Goal: Task Accomplishment & Management: Complete application form

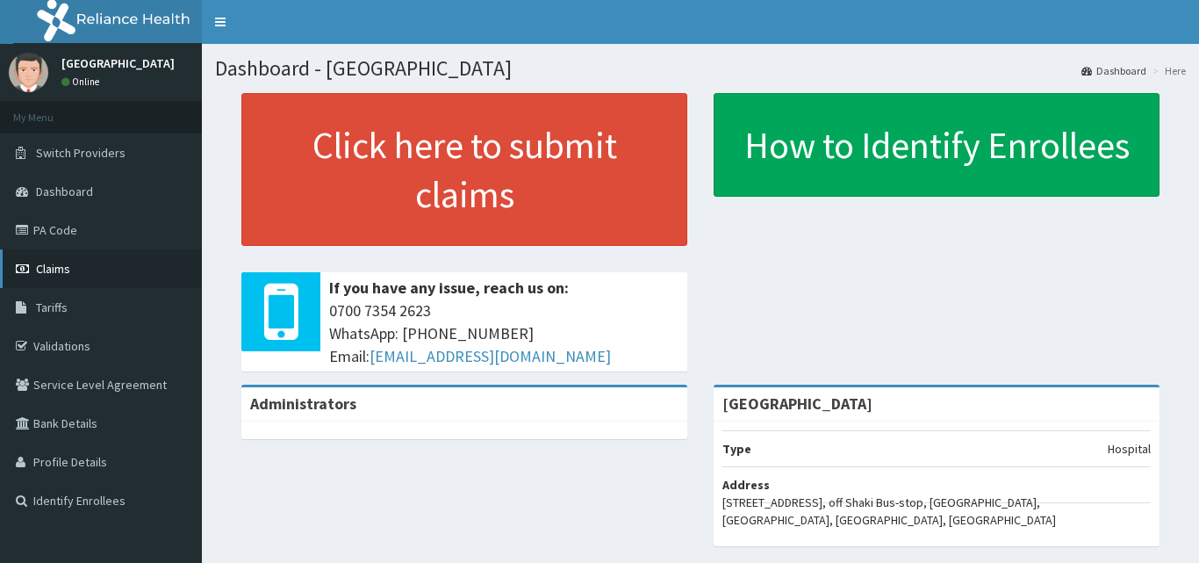
click at [61, 254] on link "Claims" at bounding box center [101, 268] width 202 height 39
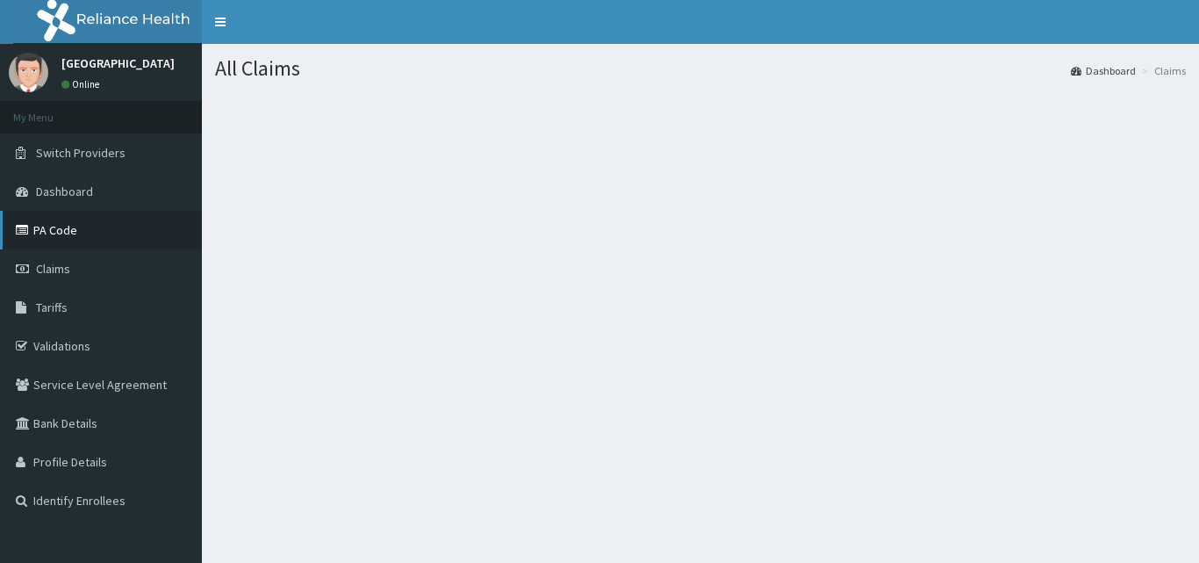
drag, startPoint x: 67, startPoint y: 211, endPoint x: 58, endPoint y: 218, distance: 10.7
click at [58, 218] on link "PA Code" at bounding box center [101, 230] width 202 height 39
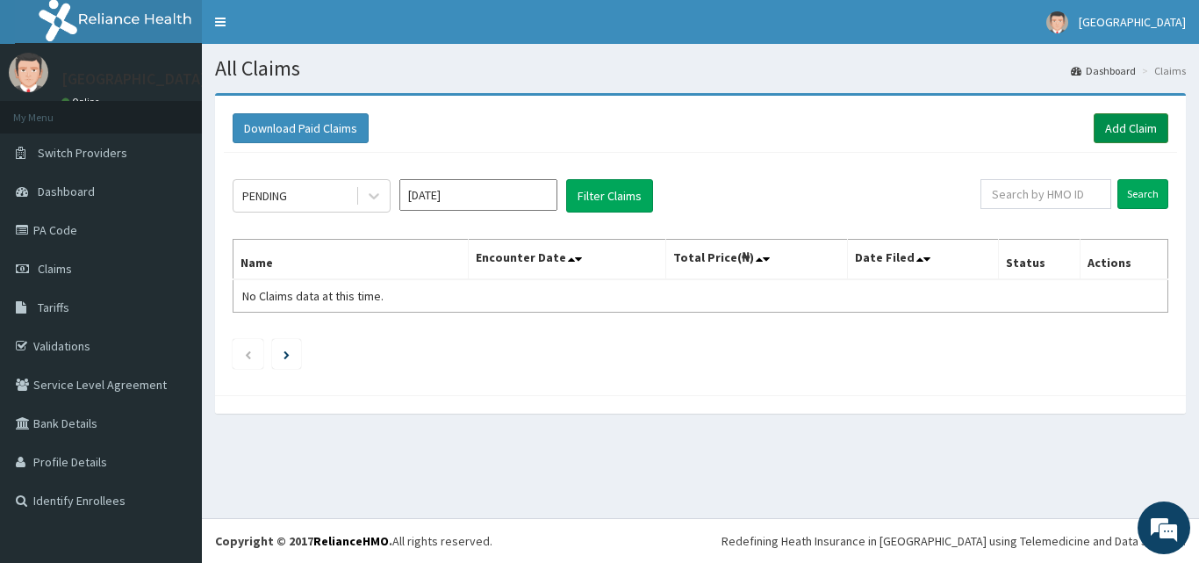
click at [1114, 125] on link "Add Claim" at bounding box center [1130, 128] width 75 height 30
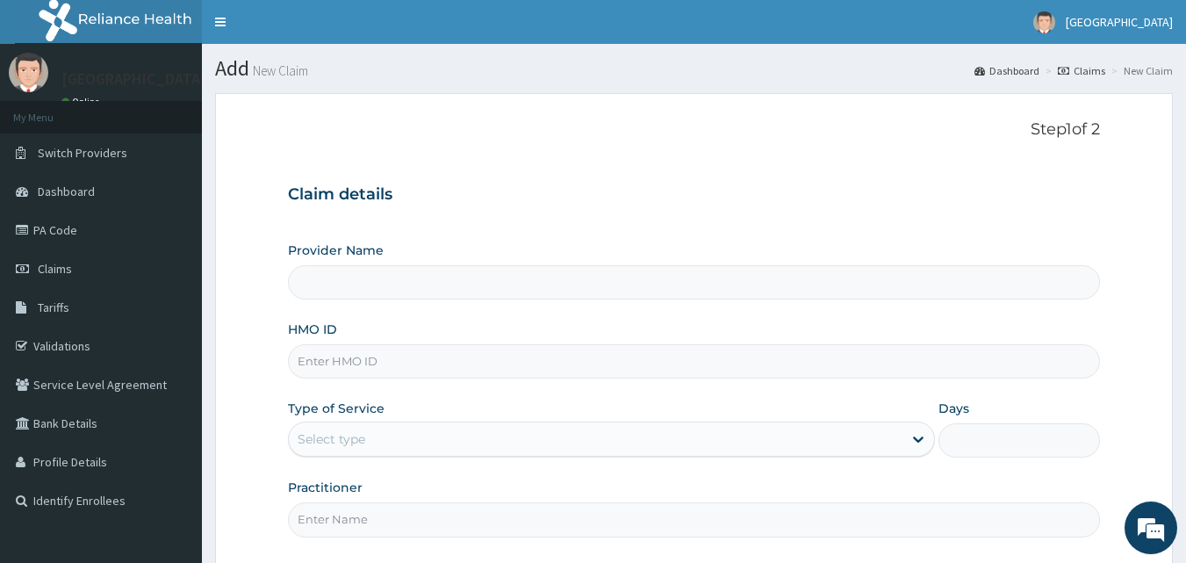
click at [584, 355] on input "HMO ID" at bounding box center [694, 361] width 813 height 34
paste input "NBC/10282/B"
type input "NBC/10282/B"
type input "Peaceful Health Hospital"
type input "NBC/10282/B"
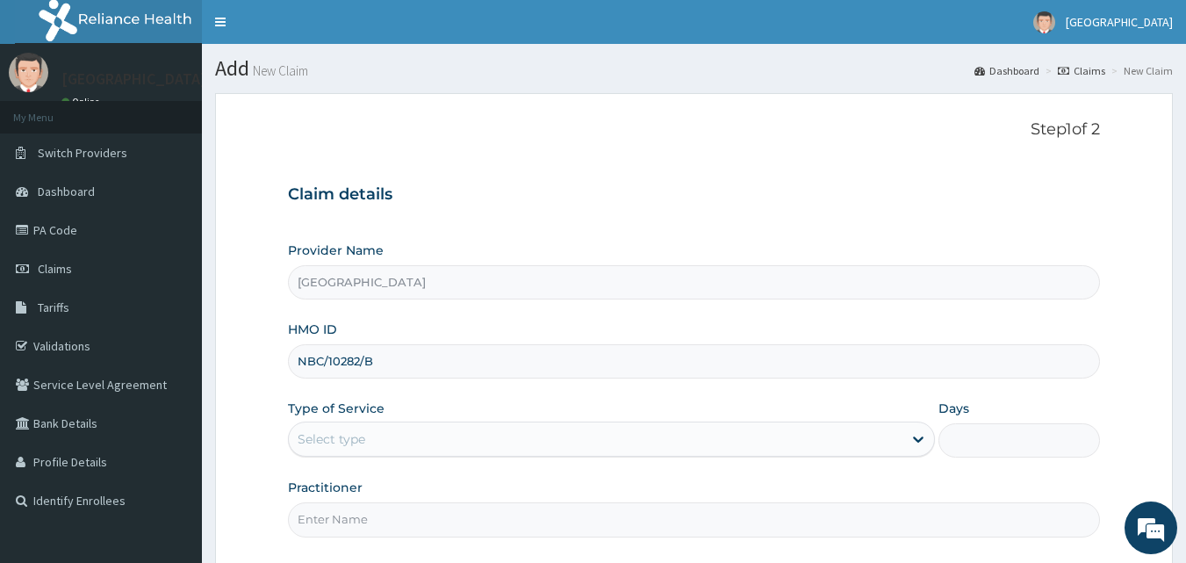
click at [587, 455] on div "Select type" at bounding box center [611, 438] width 647 height 35
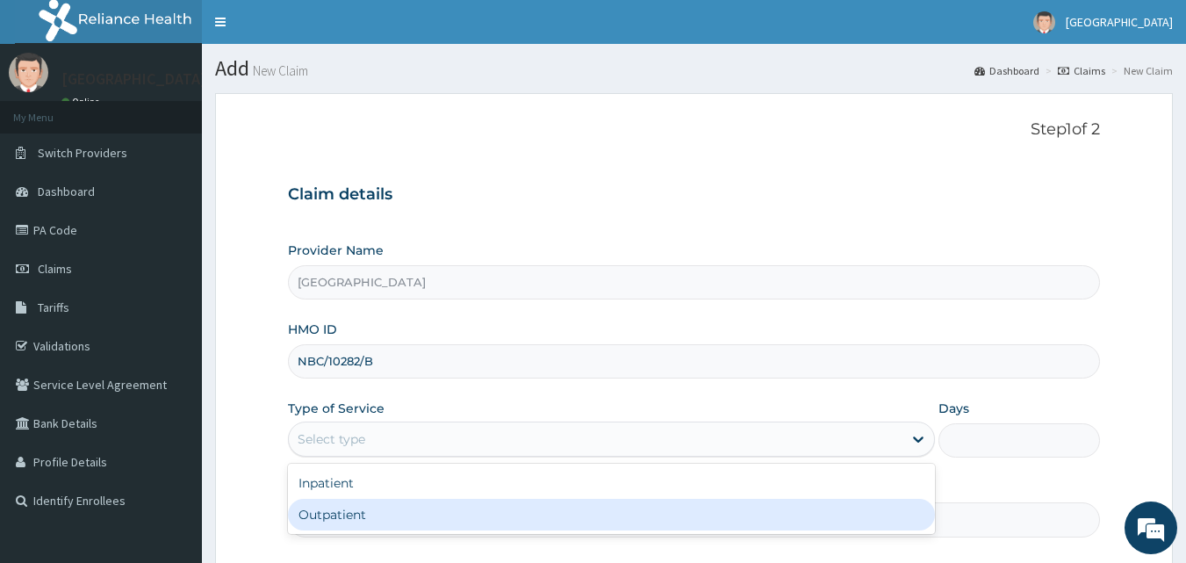
click at [550, 533] on div "Inpatient Outpatient" at bounding box center [611, 498] width 647 height 70
click at [572, 531] on div "Inpatient Outpatient" at bounding box center [611, 498] width 647 height 70
click at [562, 515] on div "Outpatient" at bounding box center [611, 514] width 647 height 32
type input "1"
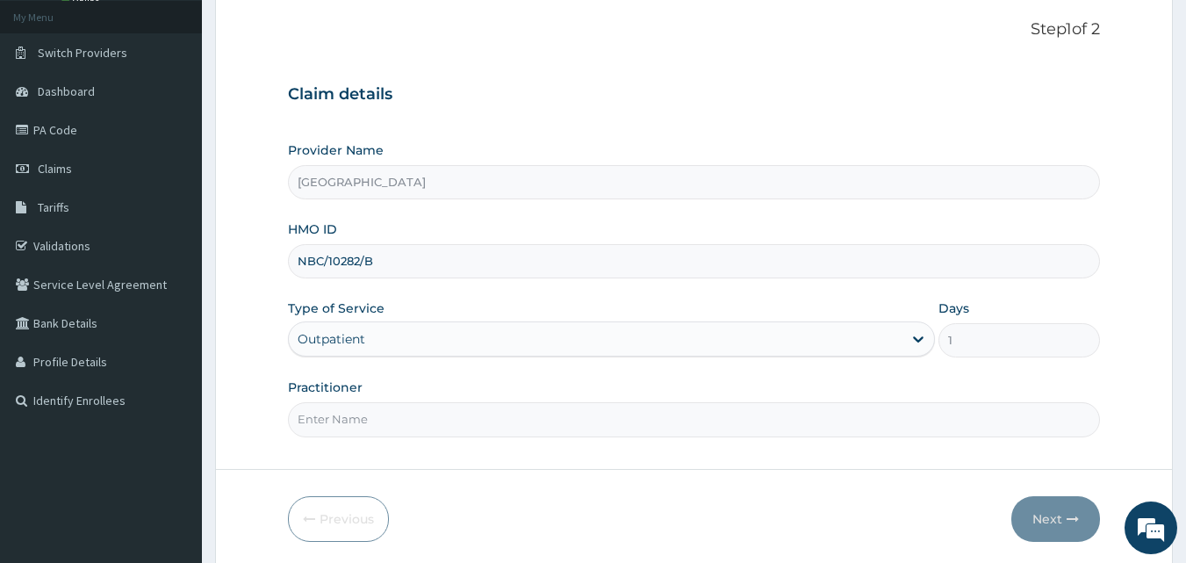
scroll to position [164, 0]
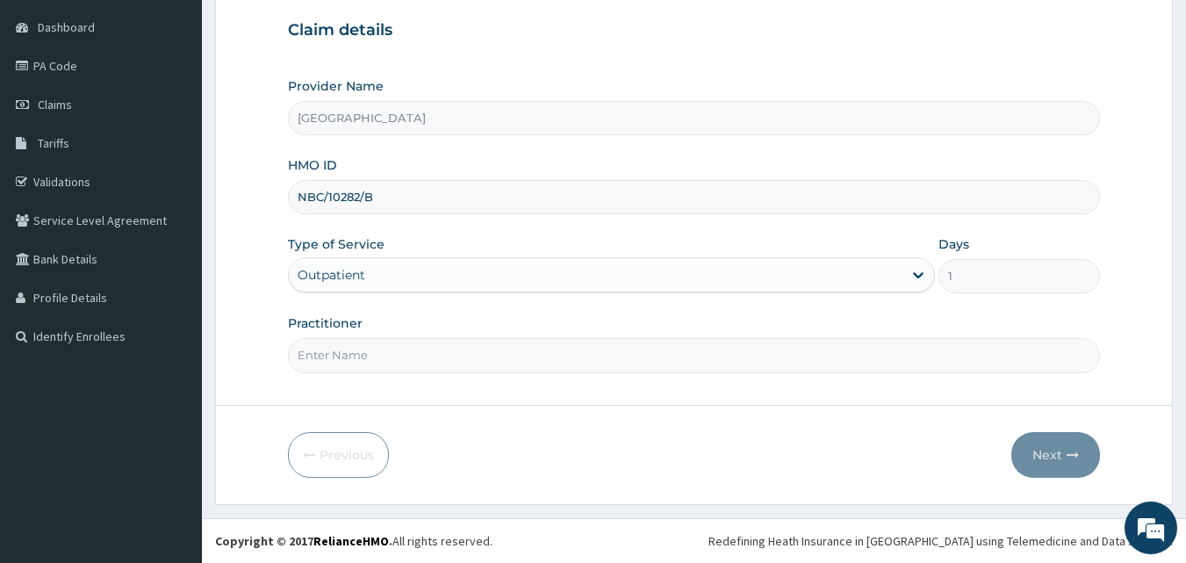
click at [709, 361] on input "Practitioner" at bounding box center [694, 355] width 813 height 34
type input "DR. ADEMOLA"
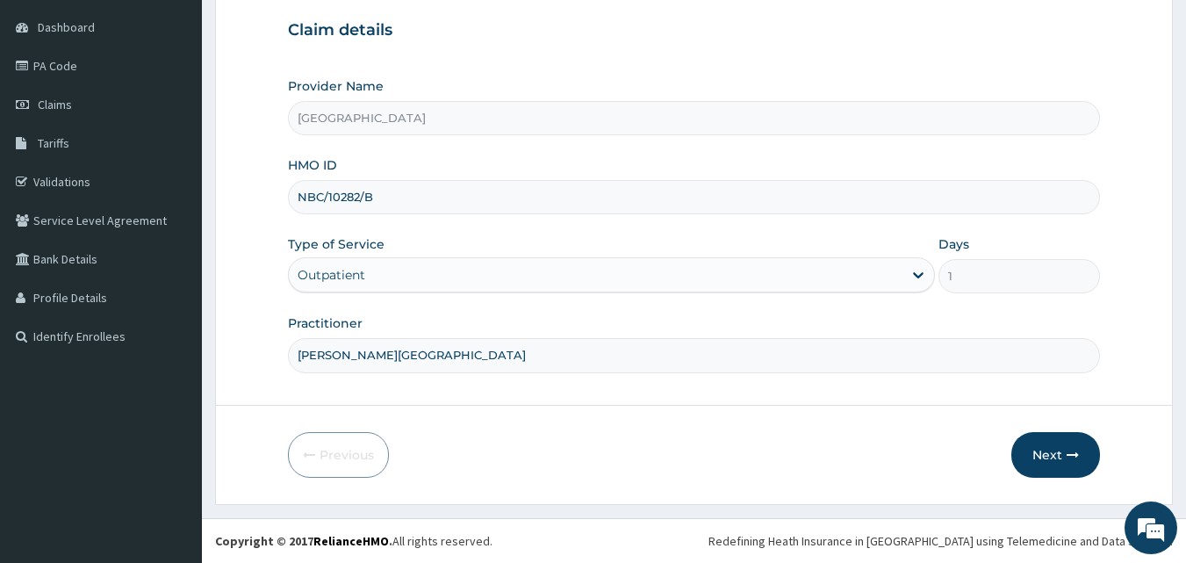
click at [707, 347] on input "DR. ADEMOLA" at bounding box center [694, 355] width 813 height 34
click at [1060, 448] on button "Next" at bounding box center [1055, 455] width 89 height 46
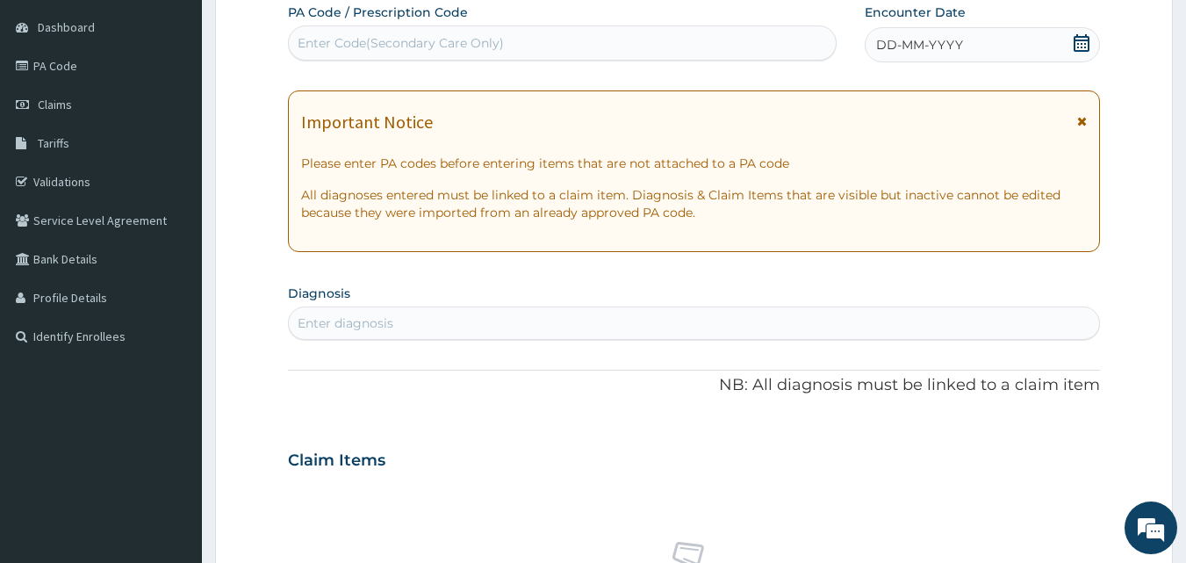
click at [560, 43] on div "Enter Code(Secondary Care Only)" at bounding box center [563, 43] width 548 height 28
paste input "PA/9E00B1"
type input "PA/9E00B1"
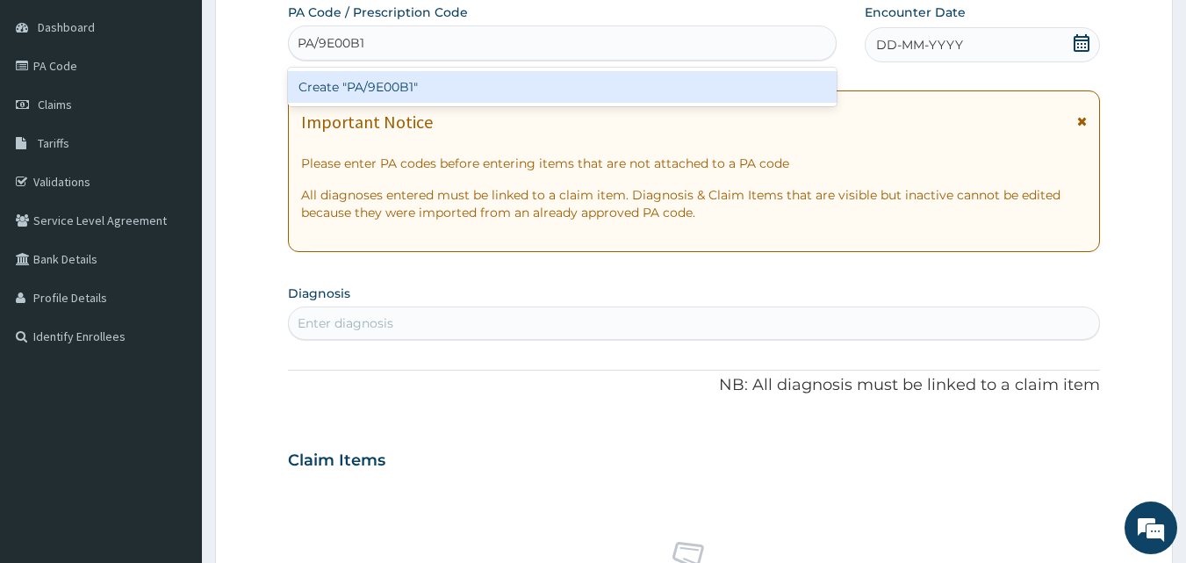
click at [559, 75] on div "Create "PA/9E00B1"" at bounding box center [562, 87] width 549 height 32
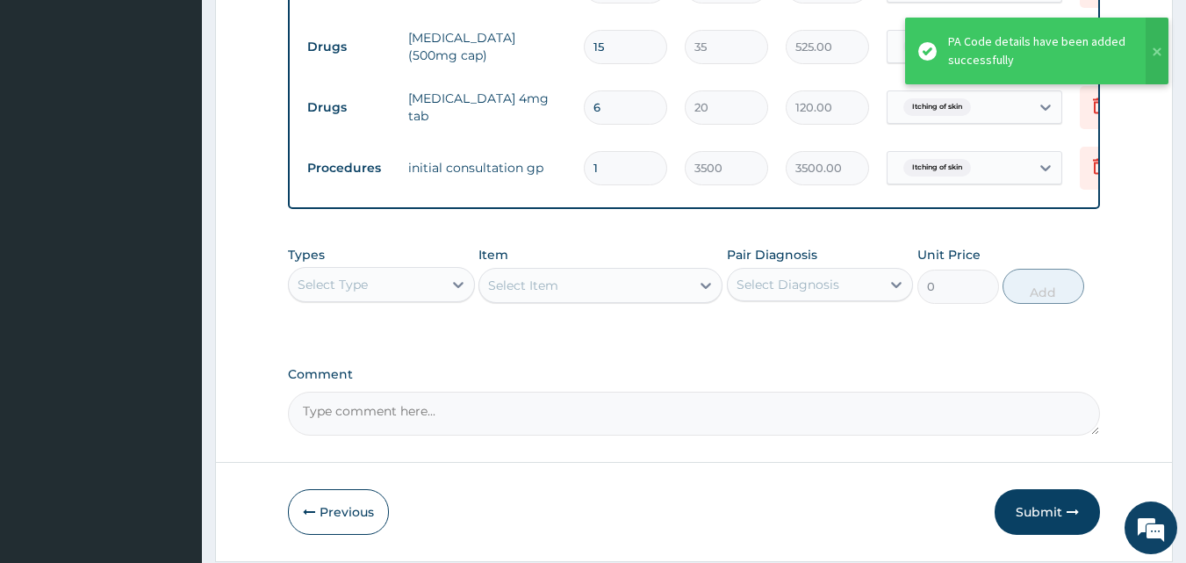
scroll to position [814, 0]
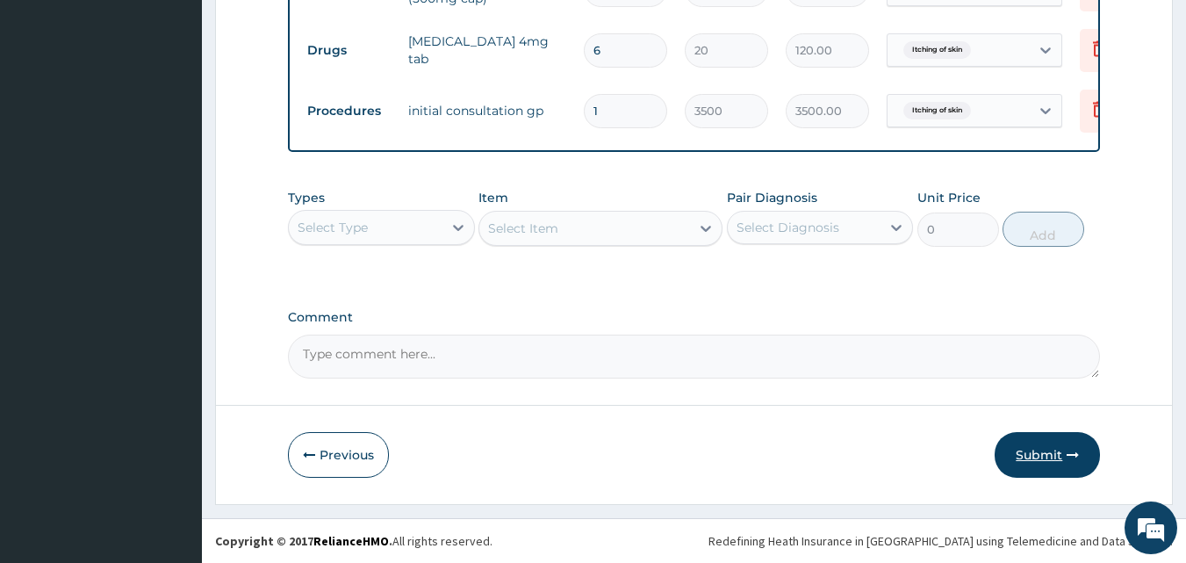
click at [1043, 446] on button "Submit" at bounding box center [1046, 455] width 105 height 46
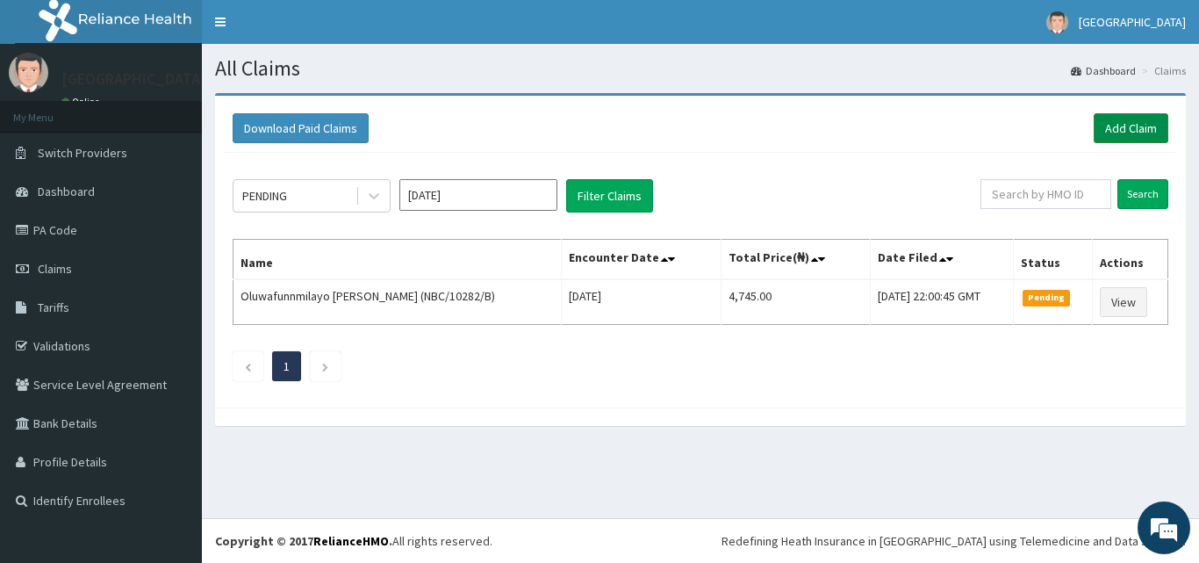
click at [1115, 135] on link "Add Claim" at bounding box center [1130, 128] width 75 height 30
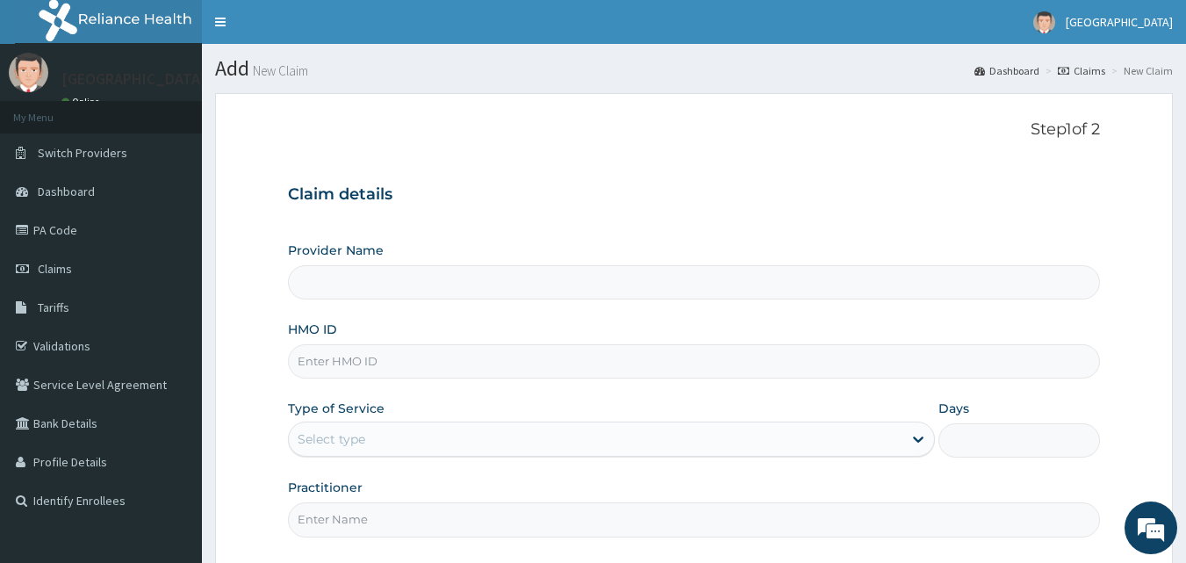
type input "[GEOGRAPHIC_DATA]"
click at [466, 349] on input "HMO ID" at bounding box center [694, 361] width 813 height 34
paste input "NBC/10282/E"
type input "NBC/10282/E"
click at [385, 436] on div "Select type" at bounding box center [595, 439] width 613 height 28
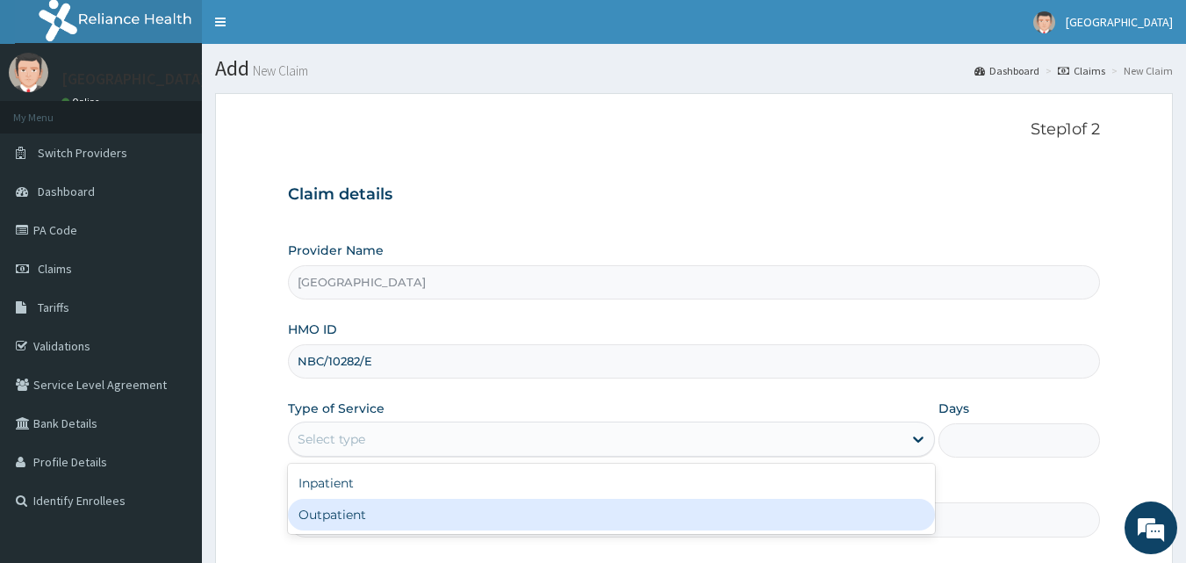
click at [369, 505] on div "Outpatient" at bounding box center [611, 514] width 647 height 32
type input "1"
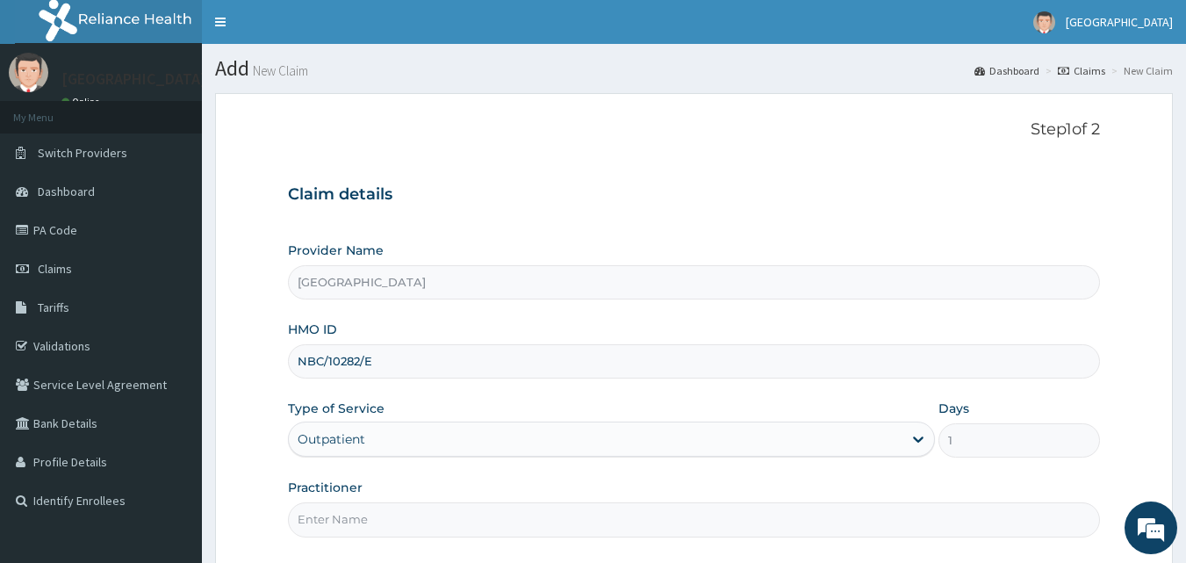
click at [437, 512] on input "Practitioner" at bounding box center [694, 519] width 813 height 34
type input "[PERSON_NAME][GEOGRAPHIC_DATA]"
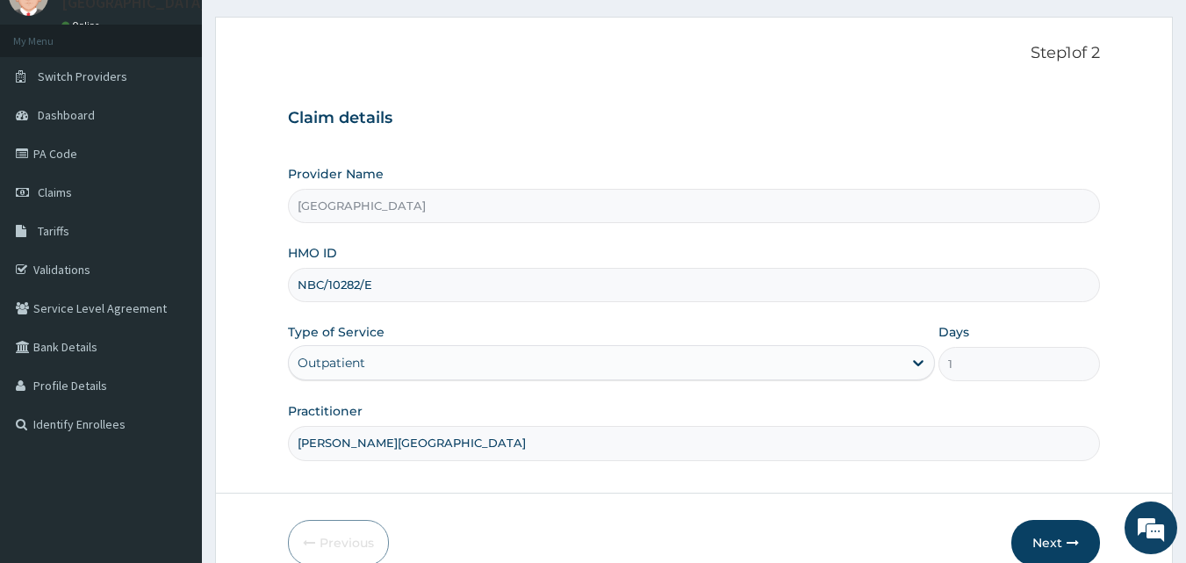
scroll to position [164, 0]
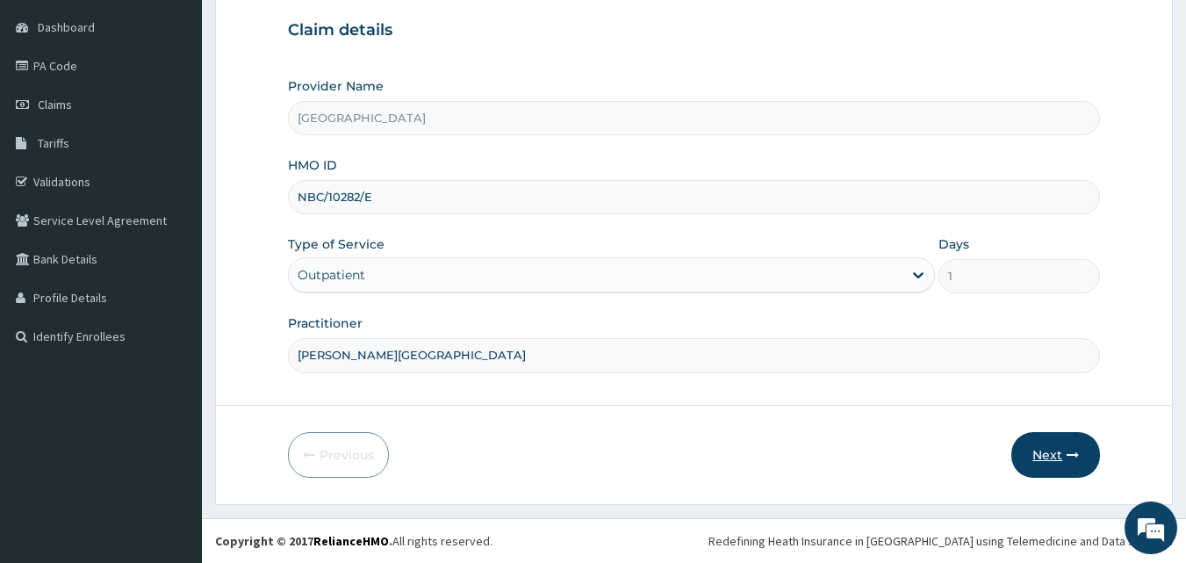
click at [1033, 449] on button "Next" at bounding box center [1055, 455] width 89 height 46
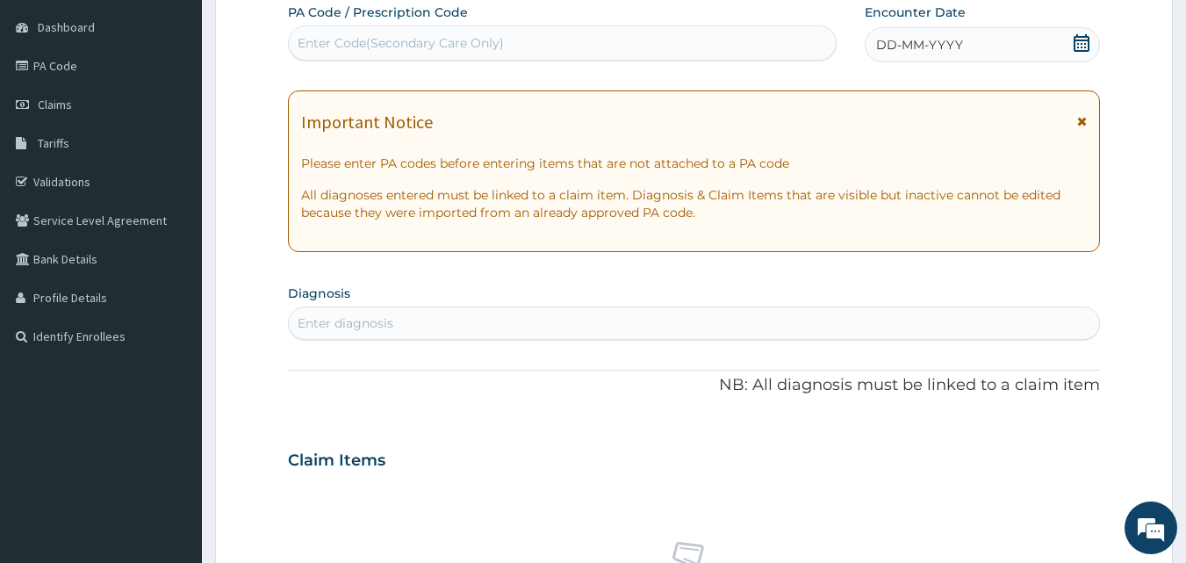
click at [481, 36] on div "Enter Code(Secondary Care Only)" at bounding box center [401, 43] width 206 height 18
paste input "PA/8FCED5"
type input "PA/8FCED5"
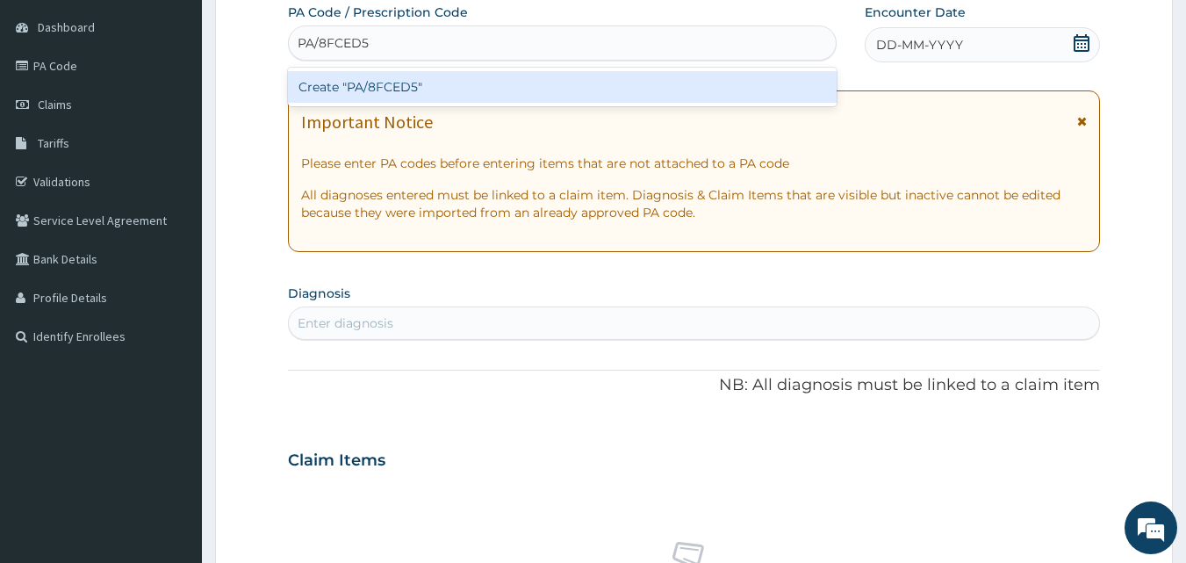
click at [497, 91] on div "Create "PA/8FCED5"" at bounding box center [562, 87] width 549 height 32
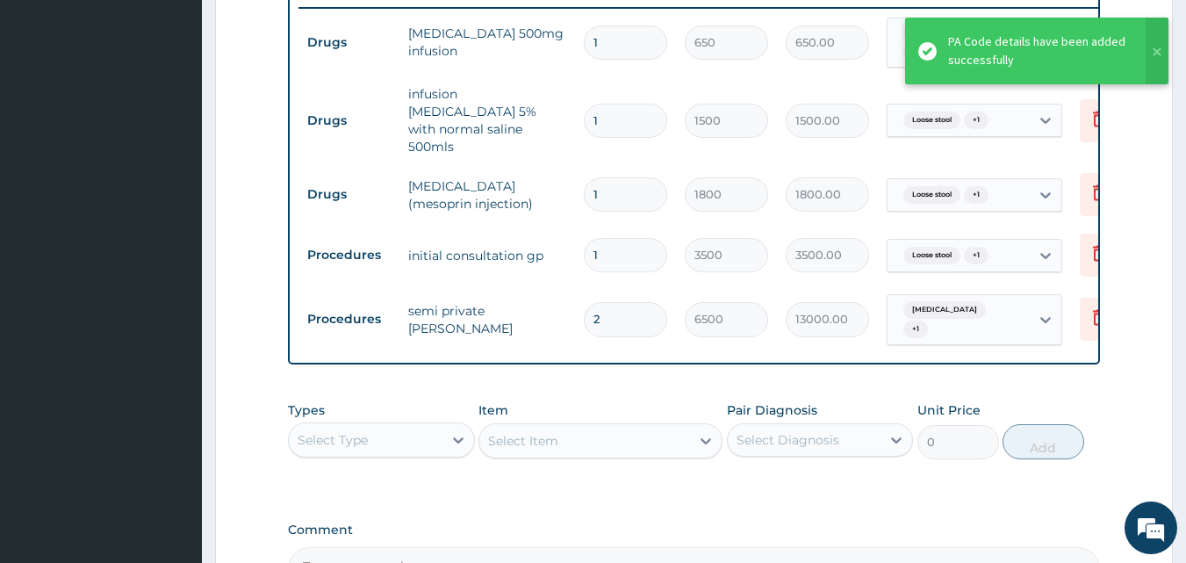
scroll to position [875, 0]
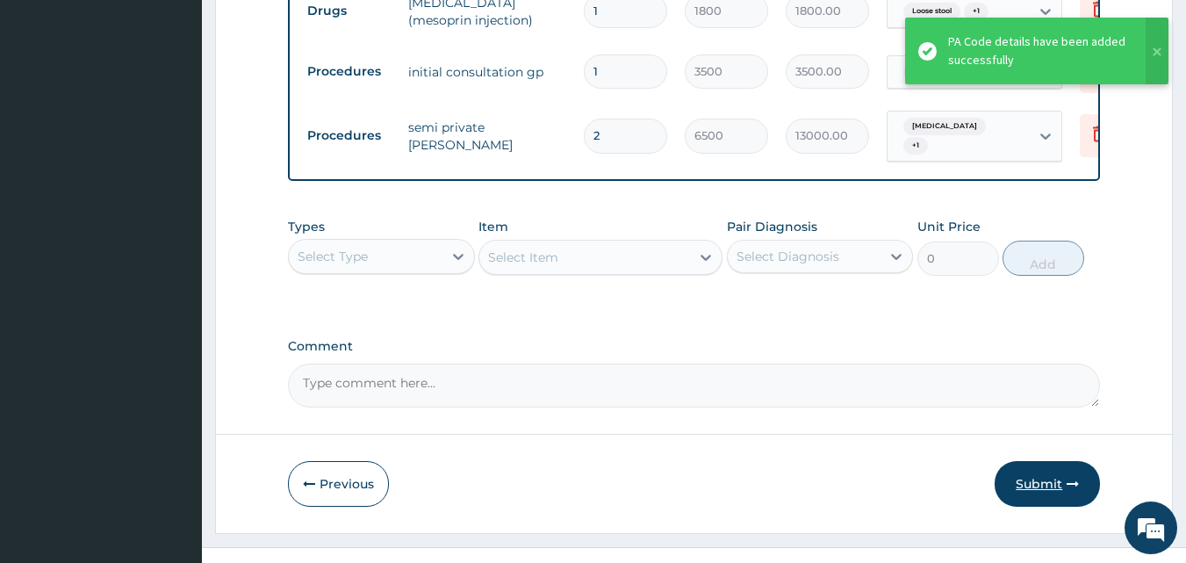
click at [1057, 461] on button "Submit" at bounding box center [1046, 484] width 105 height 46
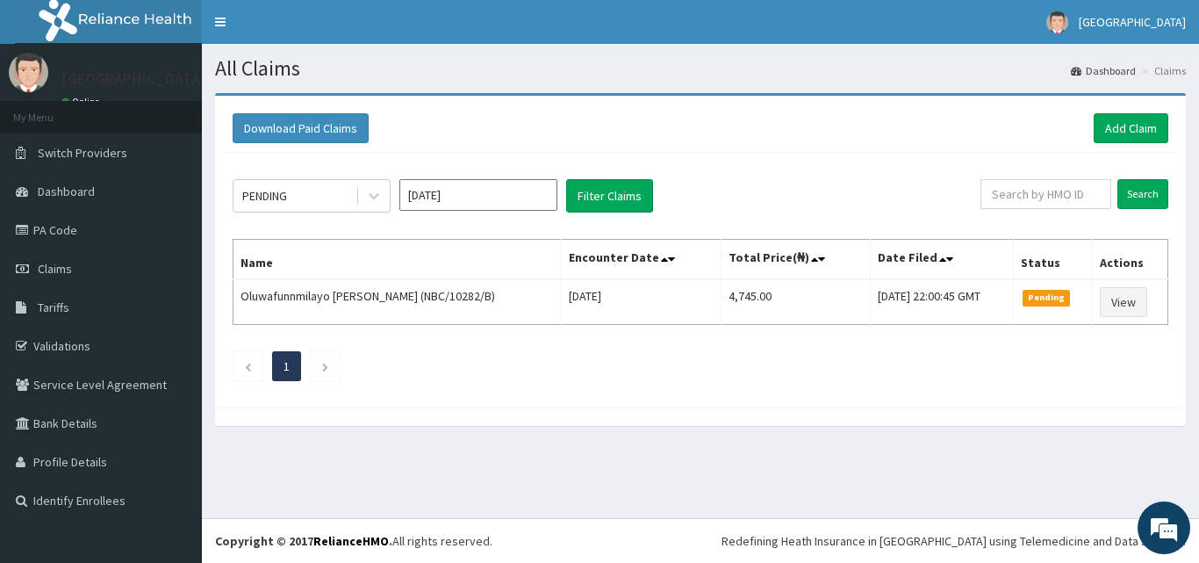
click at [1057, 455] on section "Download Paid Claims Add Claim × Note you can only download claims within a max…" at bounding box center [700, 268] width 997 height 376
